Goal: Information Seeking & Learning: Understand process/instructions

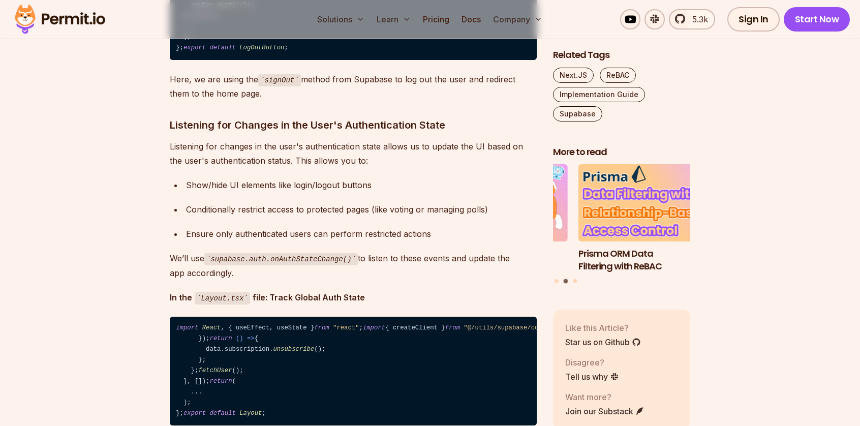
scroll to position [4477, 0]
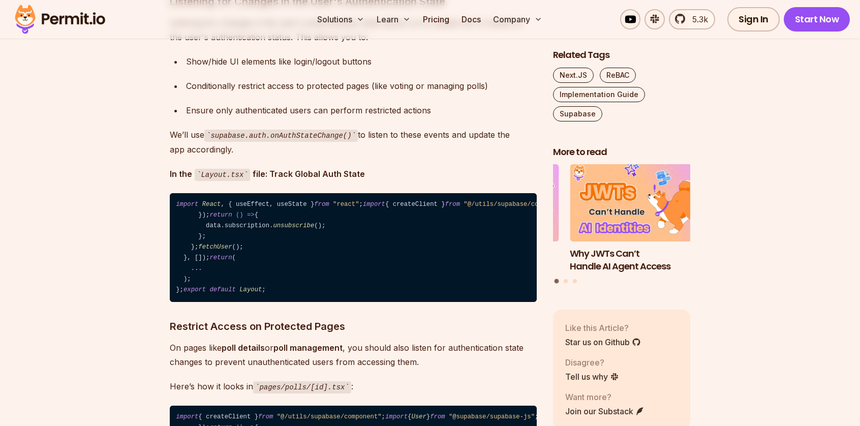
drag, startPoint x: 196, startPoint y: 148, endPoint x: 226, endPoint y: 185, distance: 47.8
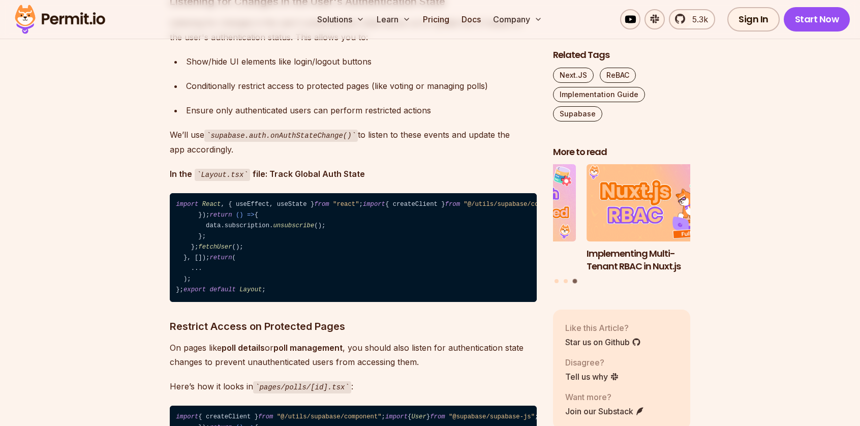
drag, startPoint x: 221, startPoint y: 186, endPoint x: 179, endPoint y: 152, distance: 54.2
copy code "options : { data : { user_name : userName, },"
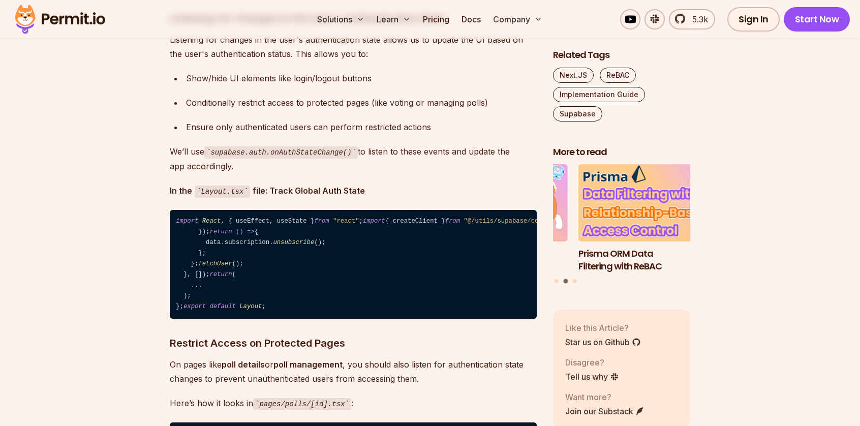
scroll to position [4375, 0]
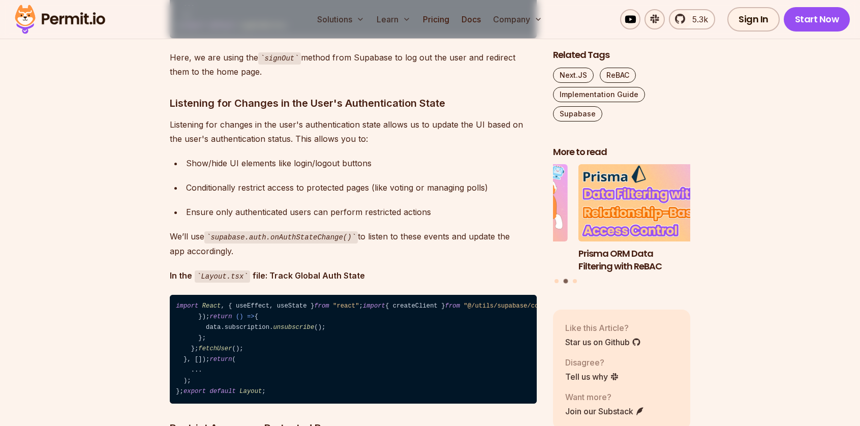
scroll to position [4375, 0]
